Goal: Transaction & Acquisition: Purchase product/service

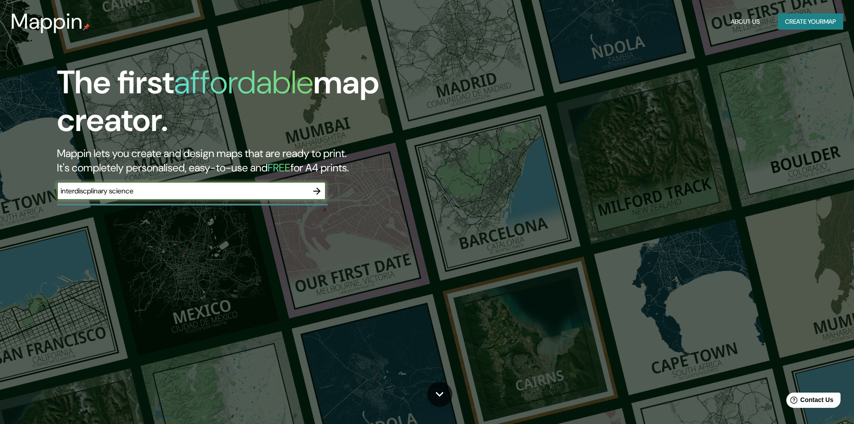
type input "interdiscplinary science"
drag, startPoint x: 0, startPoint y: 0, endPoint x: 199, endPoint y: 187, distance: 273.1
click at [199, 187] on input "text" at bounding box center [182, 191] width 251 height 10
type input "[US_STATE]"
click at [318, 192] on icon "button" at bounding box center [317, 191] width 11 height 11
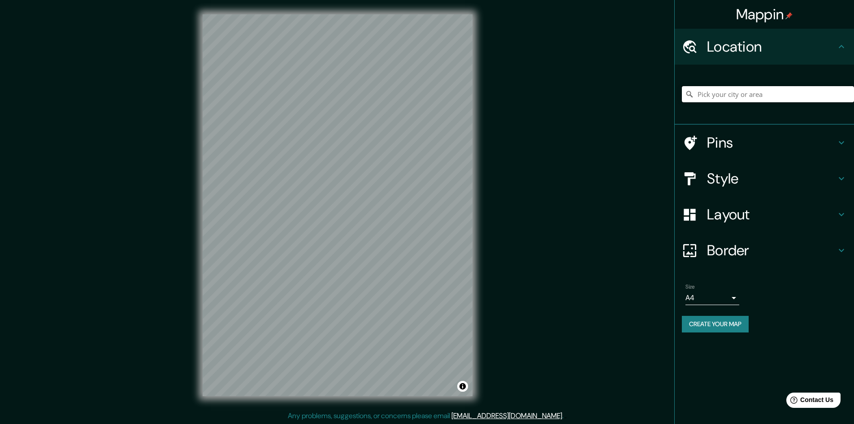
click at [774, 87] on input "Pick your city or area" at bounding box center [768, 94] width 172 height 16
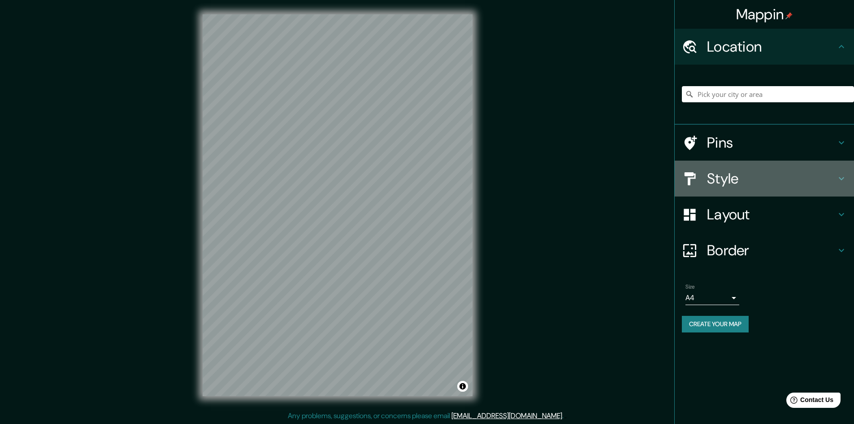
click at [724, 178] on h4 "Style" at bounding box center [771, 178] width 129 height 18
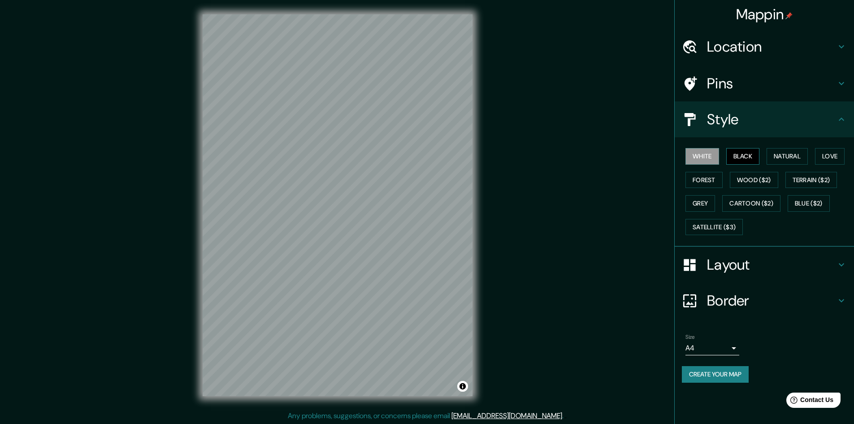
click at [741, 157] on button "Black" at bounding box center [743, 156] width 34 height 17
click at [727, 46] on h4 "Location" at bounding box center [771, 47] width 129 height 18
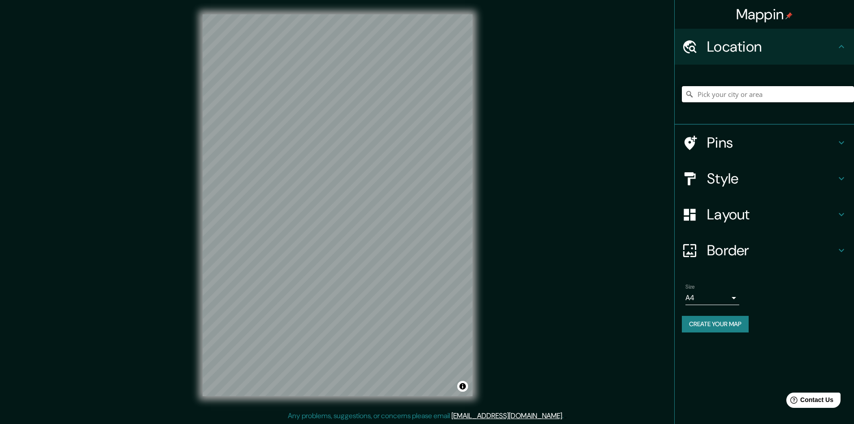
click at [733, 92] on input "Pick your city or area" at bounding box center [768, 94] width 172 height 16
click at [827, 97] on input "Building, 16, Kouba, Provincia de Argel, Argelia" at bounding box center [768, 94] width 172 height 16
type input "Building, 16, Kouba, Provincia de Argel, Argelia"
click at [849, 95] on icon "Clear" at bounding box center [846, 93] width 5 height 5
type input "Pike Bend Road, Webster, Wisconsin 54893, Estados Unidos"
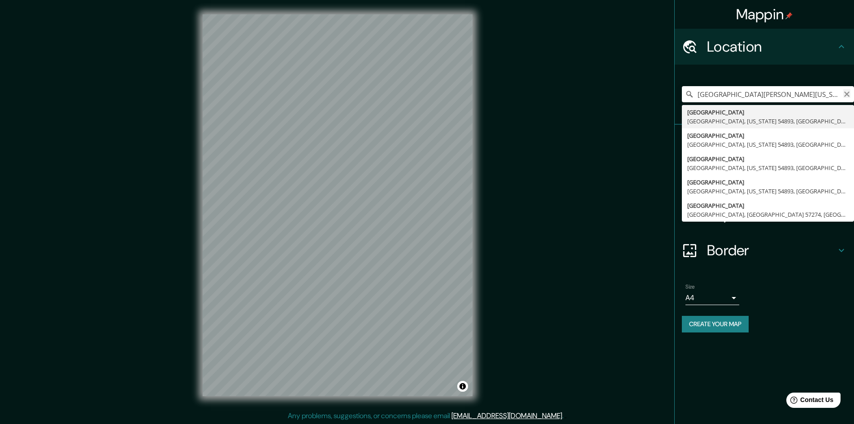
click at [846, 94] on icon "Clear" at bounding box center [846, 94] width 7 height 7
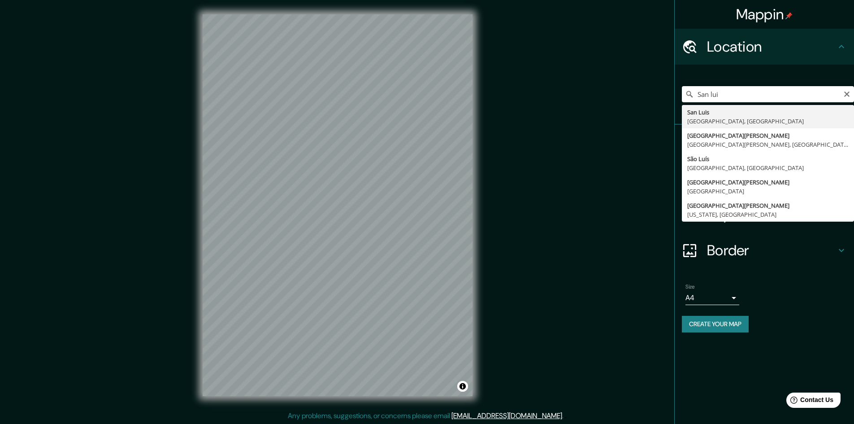
type input "San Luis, Misuri, Estados Unidos"
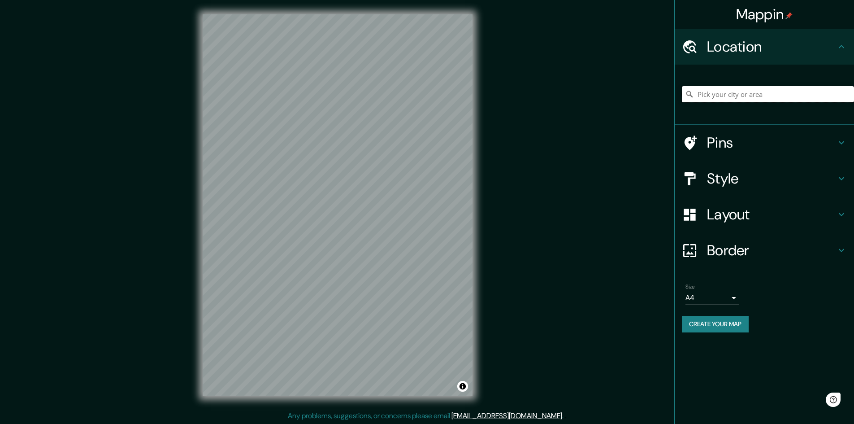
click at [711, 90] on input "Pick your city or area" at bounding box center [768, 94] width 172 height 16
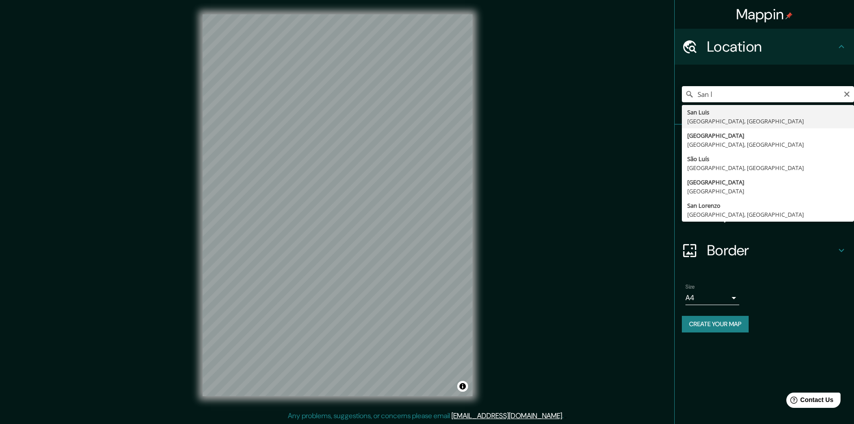
type input "[GEOGRAPHIC_DATA][PERSON_NAME], [GEOGRAPHIC_DATA], [GEOGRAPHIC_DATA]"
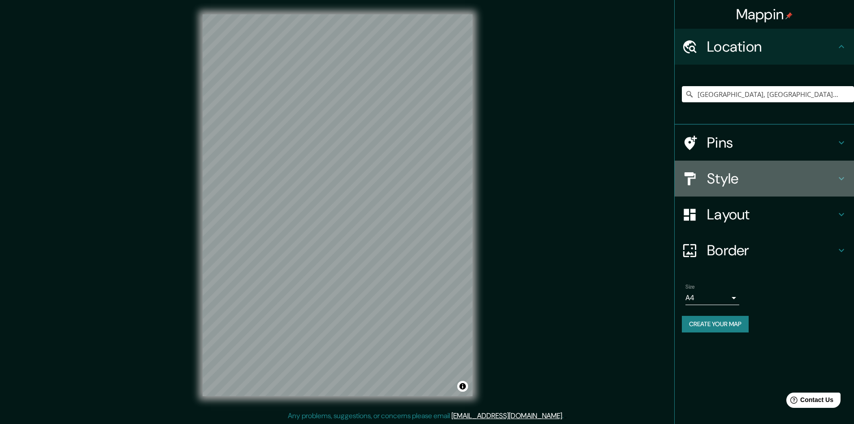
click at [736, 189] on div "Style" at bounding box center [764, 178] width 179 height 36
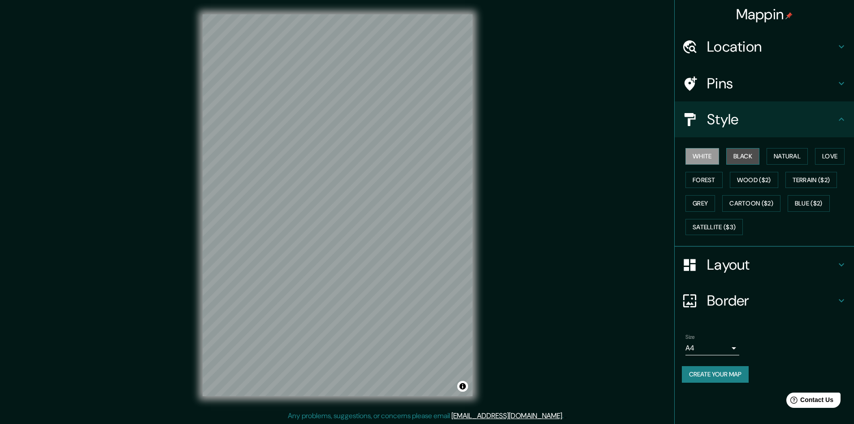
click at [750, 153] on button "Black" at bounding box center [743, 156] width 34 height 17
click at [791, 158] on button "Natural" at bounding box center [787, 156] width 41 height 17
click at [821, 155] on button "Love" at bounding box center [830, 156] width 30 height 17
click at [700, 176] on button "Forest" at bounding box center [703, 180] width 37 height 17
click at [758, 181] on button "Wood ($2)" at bounding box center [754, 180] width 48 height 17
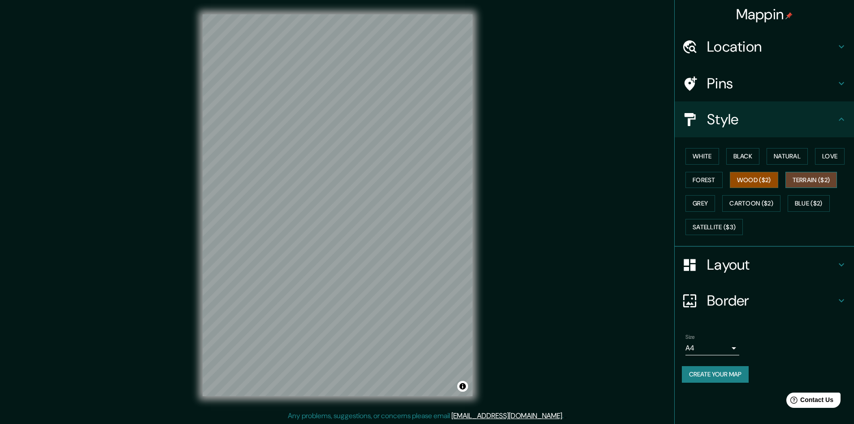
click at [807, 178] on button "Terrain ($2)" at bounding box center [811, 180] width 52 height 17
click at [691, 201] on button "Grey" at bounding box center [700, 203] width 30 height 17
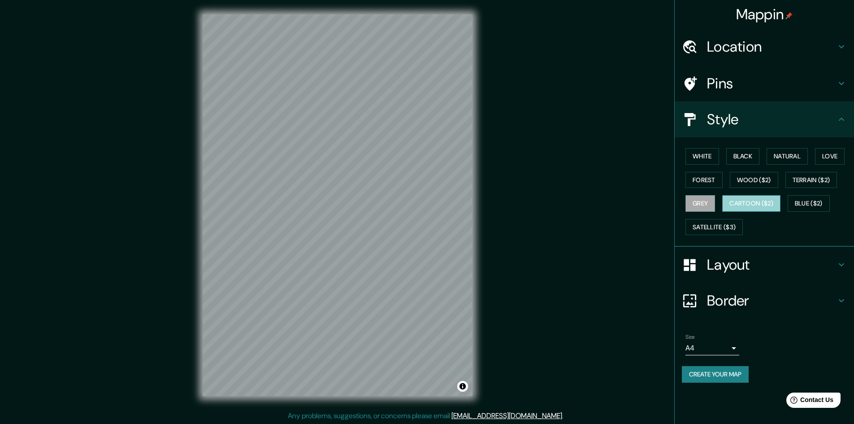
click at [747, 197] on button "Cartoon ($2)" at bounding box center [751, 203] width 58 height 17
click at [751, 153] on button "Black" at bounding box center [743, 156] width 34 height 17
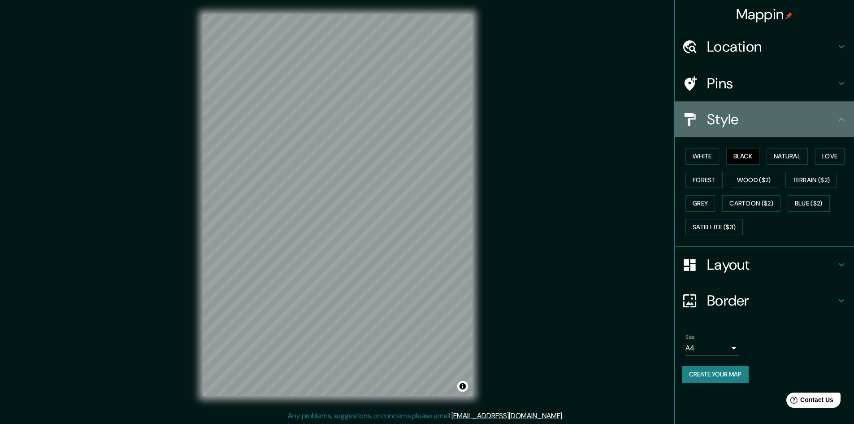
click at [705, 118] on div at bounding box center [694, 120] width 25 height 16
